Goal: Task Accomplishment & Management: Use online tool/utility

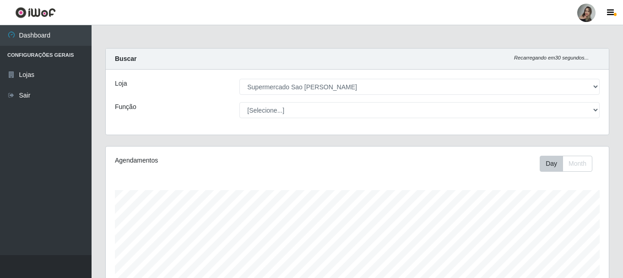
select select "383"
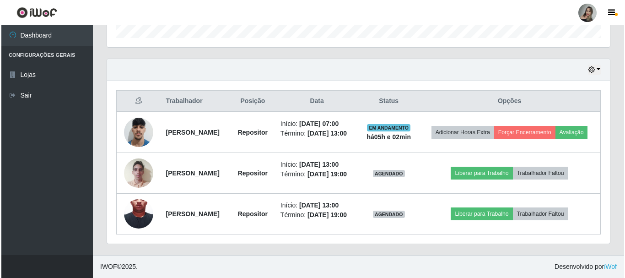
scroll to position [190, 503]
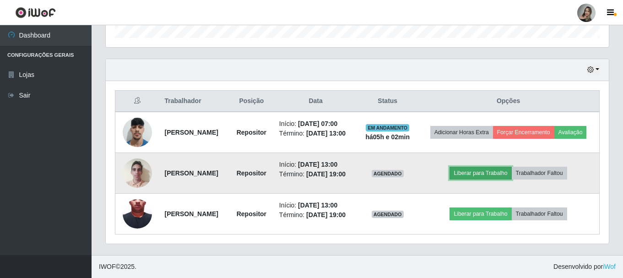
click at [509, 167] on button "Liberar para Trabalho" at bounding box center [480, 173] width 62 height 13
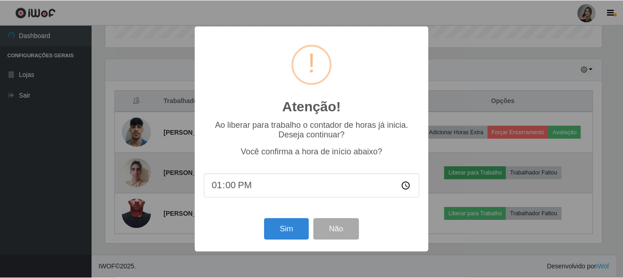
scroll to position [190, 498]
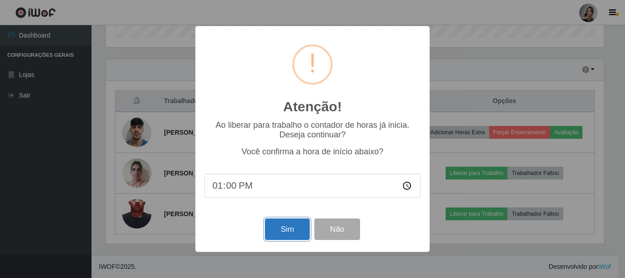
click at [293, 227] on button "Sim" at bounding box center [287, 229] width 44 height 22
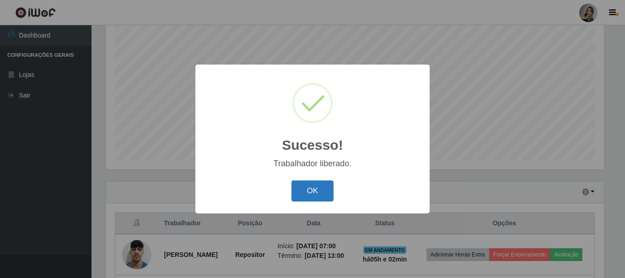
click at [314, 197] on button "OK" at bounding box center [312, 191] width 43 height 22
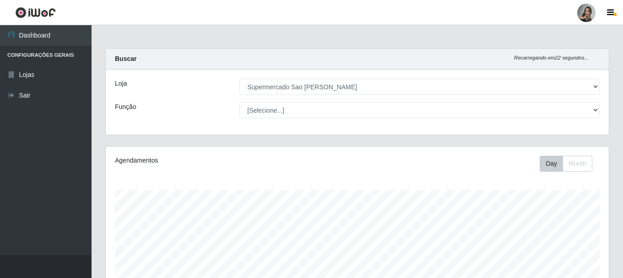
scroll to position [243, 0]
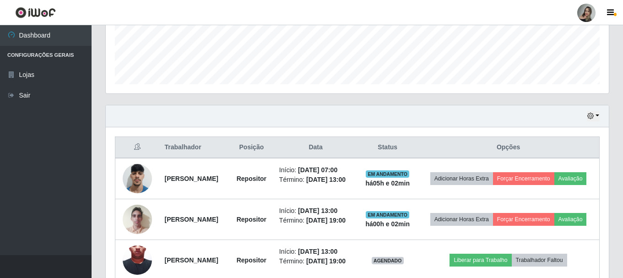
drag, startPoint x: 616, startPoint y: 237, endPoint x: 616, endPoint y: 296, distance: 59.0
click at [616, 277] on html "Perfil Alterar Senha Sair Dashboard Configurações Gerais Lojas Sair Carregando.…" at bounding box center [311, 40] width 623 height 567
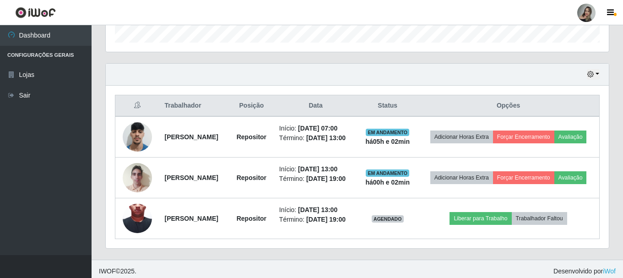
scroll to position [310, 0]
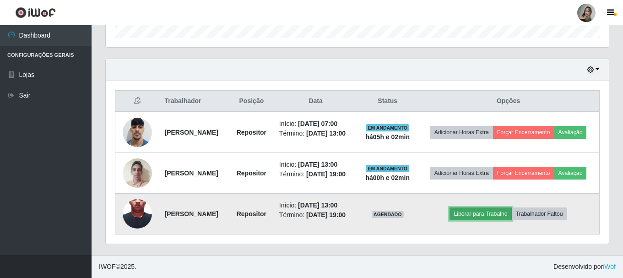
click at [501, 212] on button "Liberar para Trabalho" at bounding box center [480, 213] width 62 height 13
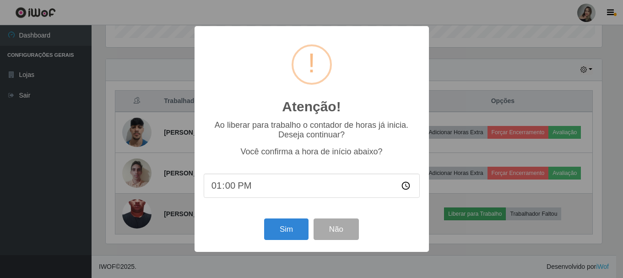
scroll to position [190, 498]
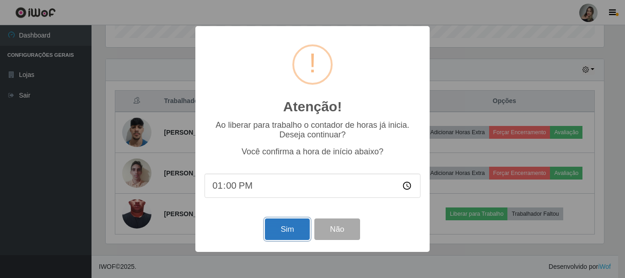
click at [278, 230] on button "Sim" at bounding box center [287, 229] width 44 height 22
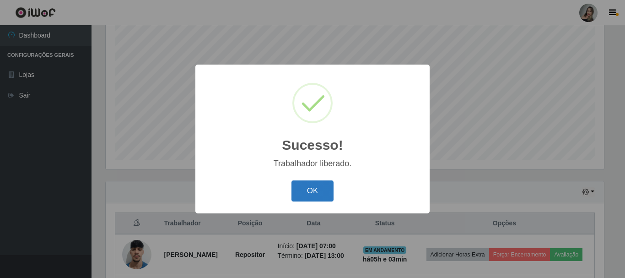
click at [294, 193] on button "OK" at bounding box center [312, 191] width 43 height 22
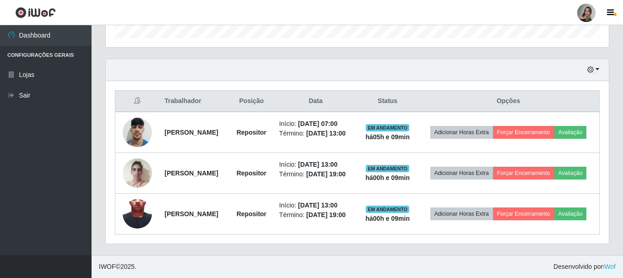
scroll to position [303, 0]
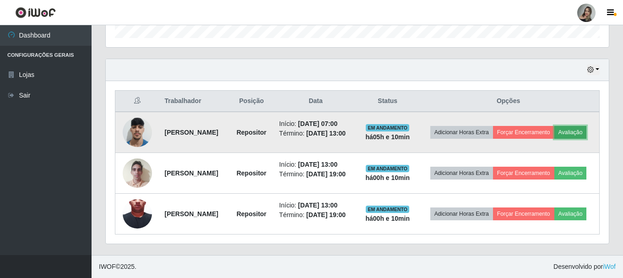
click at [554, 128] on button "Avaliação" at bounding box center [570, 132] width 32 height 13
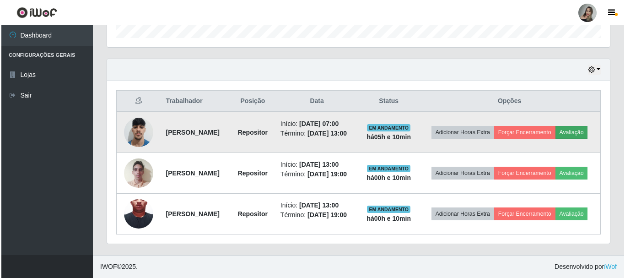
scroll to position [190, 498]
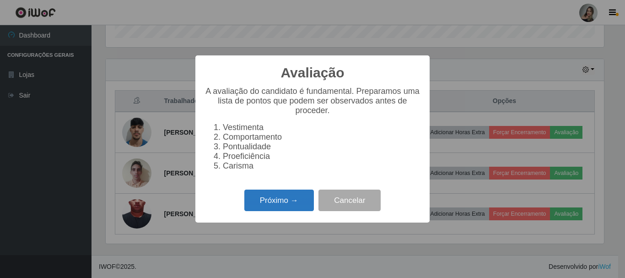
click at [299, 206] on button "Próximo →" at bounding box center [279, 200] width 70 height 22
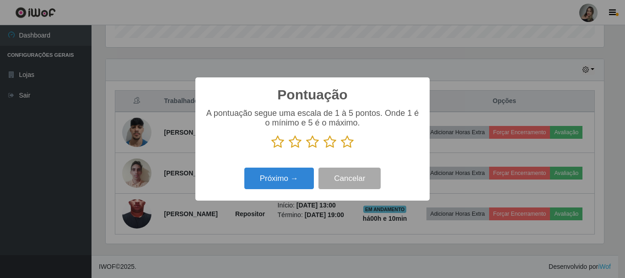
scroll to position [457277, 456969]
click at [300, 150] on div "A pontuação segue uma escala de 1 à 5 pontos. Onde 1 é o mínimo e 5 é o máximo." at bounding box center [312, 132] width 216 height 48
click at [313, 143] on icon at bounding box center [312, 142] width 13 height 14
click at [306, 149] on input "radio" at bounding box center [306, 149] width 0 height 0
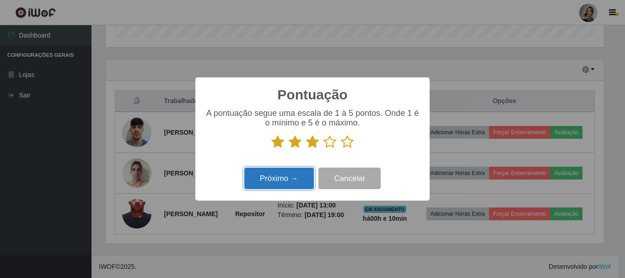
click at [286, 184] on button "Próximo →" at bounding box center [279, 178] width 70 height 22
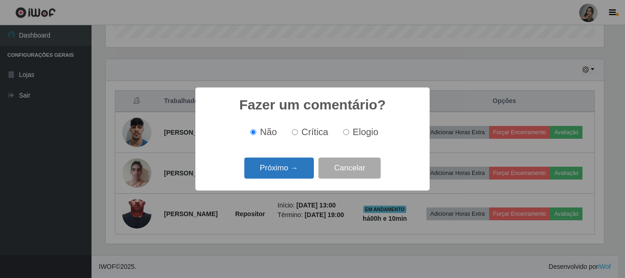
click at [287, 173] on button "Próximo →" at bounding box center [279, 168] width 70 height 22
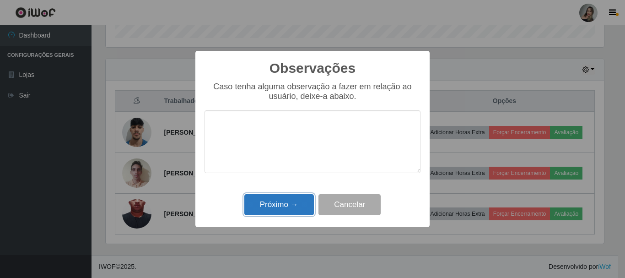
click at [287, 203] on button "Próximo →" at bounding box center [279, 205] width 70 height 22
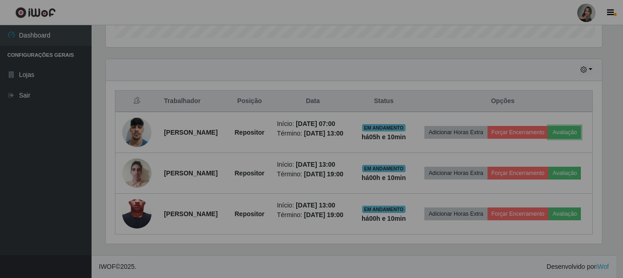
scroll to position [190, 503]
